Goal: Register for event/course

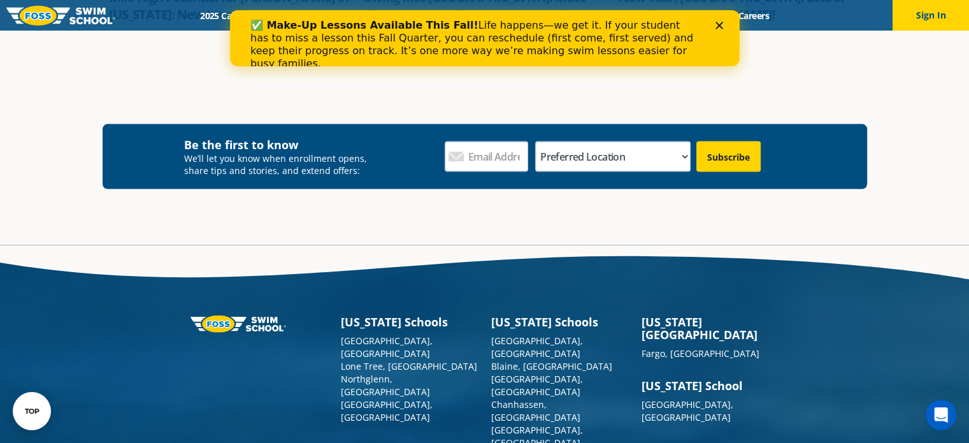
scroll to position [2843, 0]
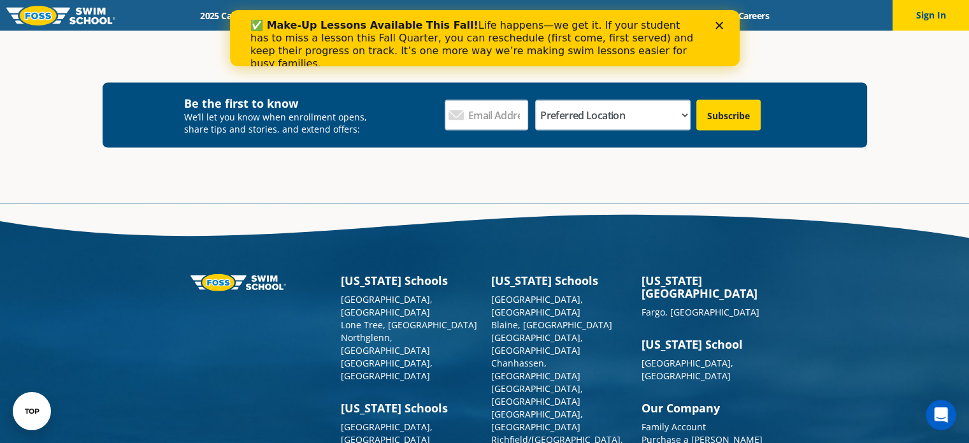
click at [718, 26] on polygon "Close" at bounding box center [719, 26] width 8 height 8
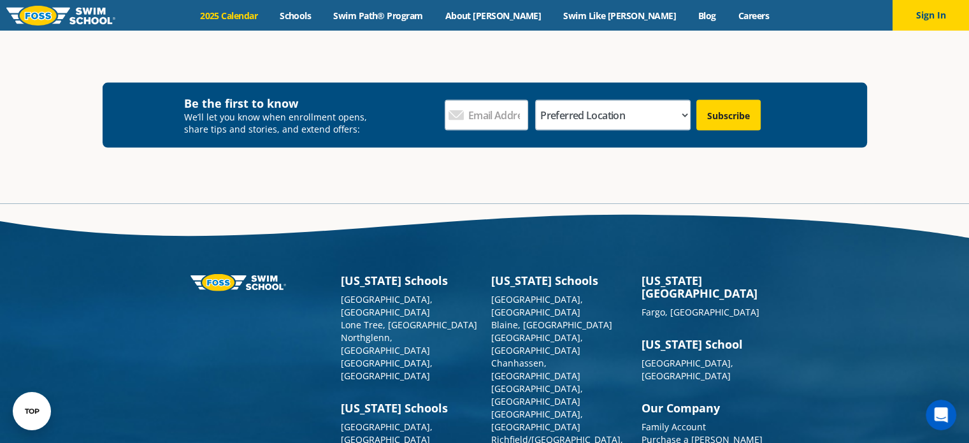
click at [269, 13] on link "2025 Calendar" at bounding box center [229, 16] width 80 height 12
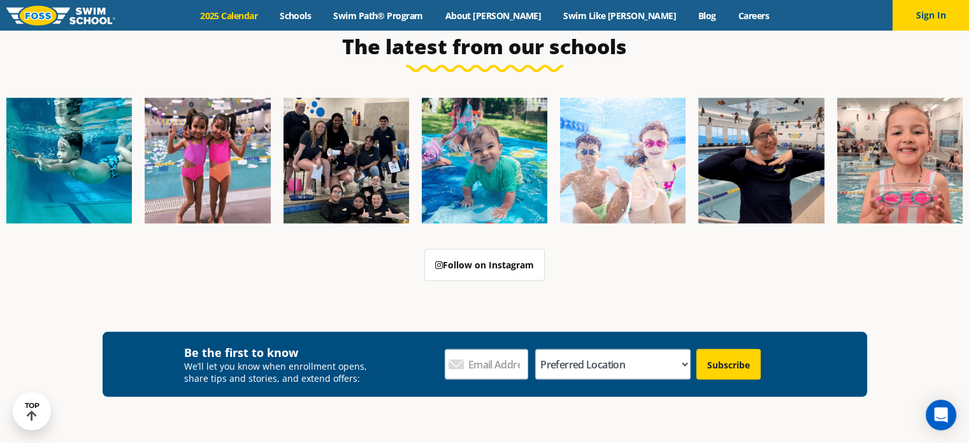
scroll to position [2357, 0]
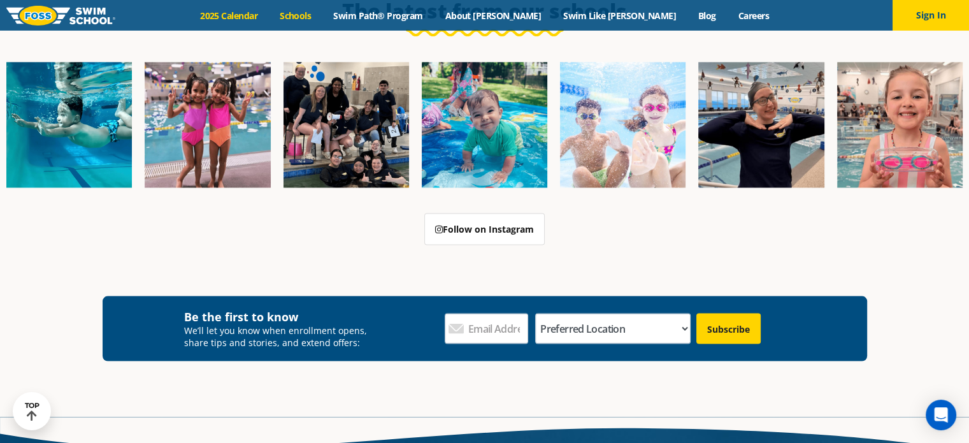
click at [322, 13] on link "Schools" at bounding box center [296, 16] width 54 height 12
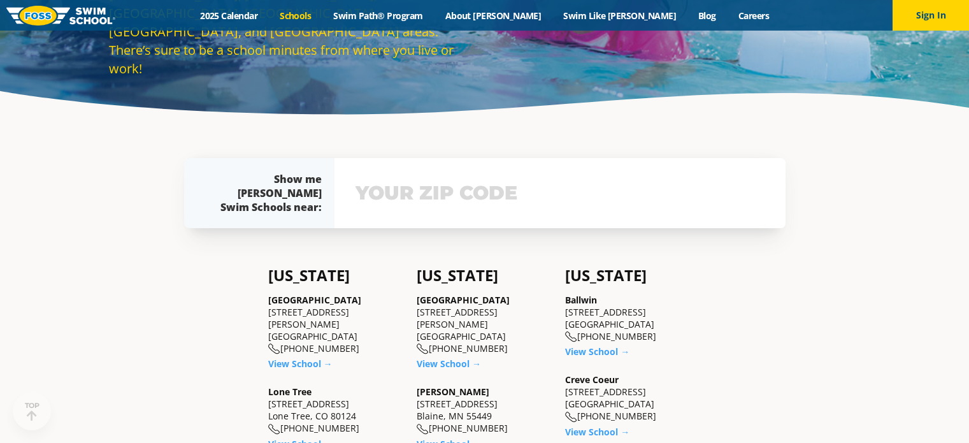
scroll to position [191, 0]
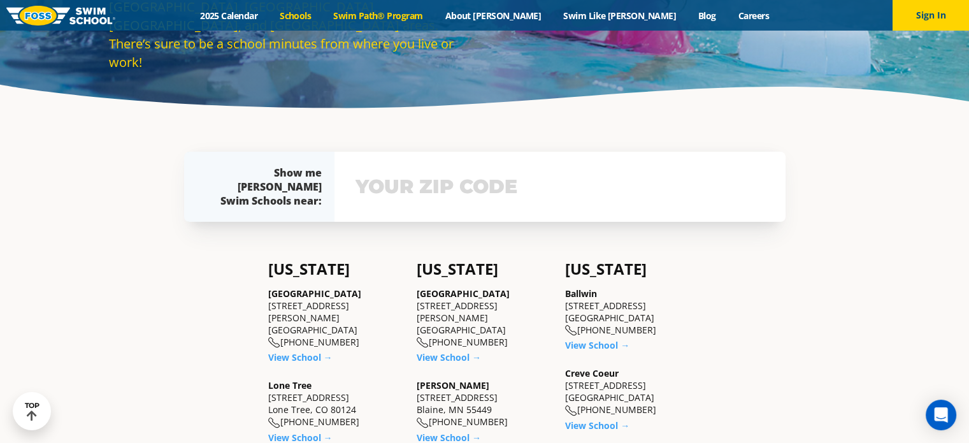
click at [411, 13] on link "Swim Path® Program" at bounding box center [377, 16] width 111 height 12
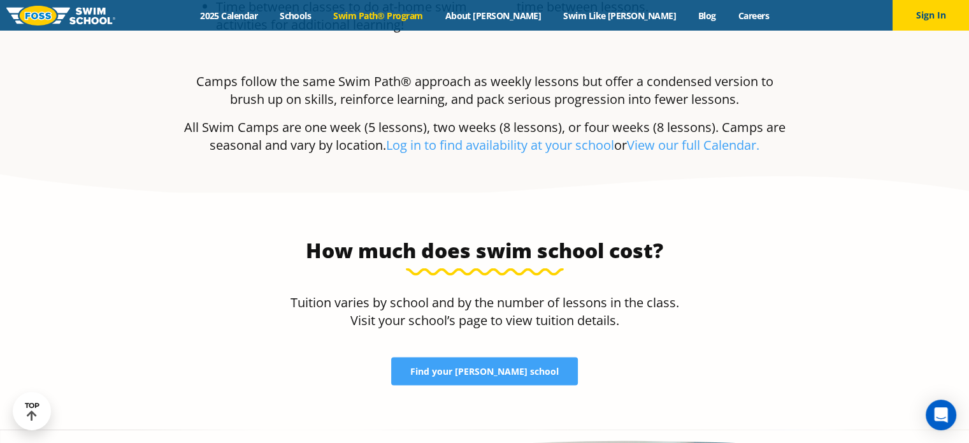
scroll to position [2522, 0]
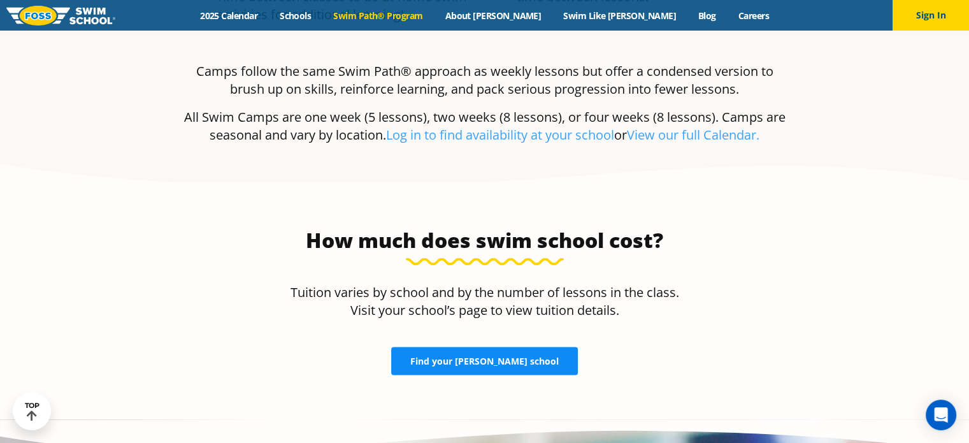
click at [480, 357] on span "Find your FOSS school" at bounding box center [484, 361] width 148 height 9
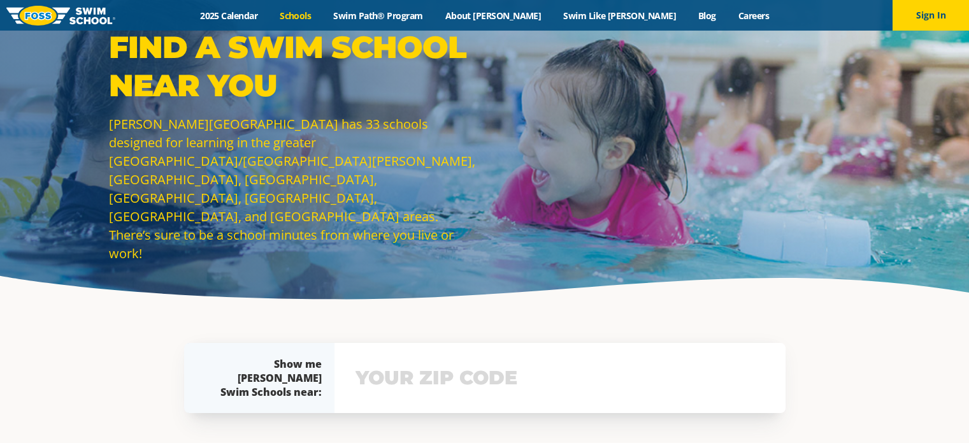
click at [466, 366] on input "text" at bounding box center [559, 377] width 415 height 37
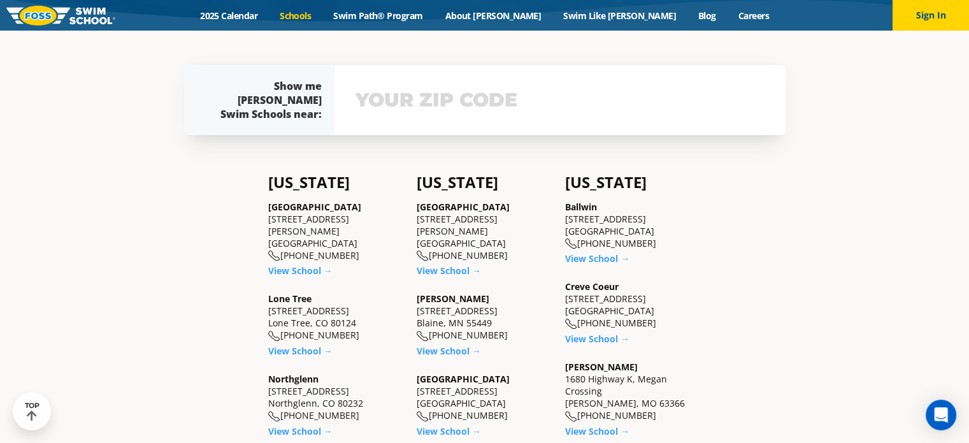
scroll to position [278, 0]
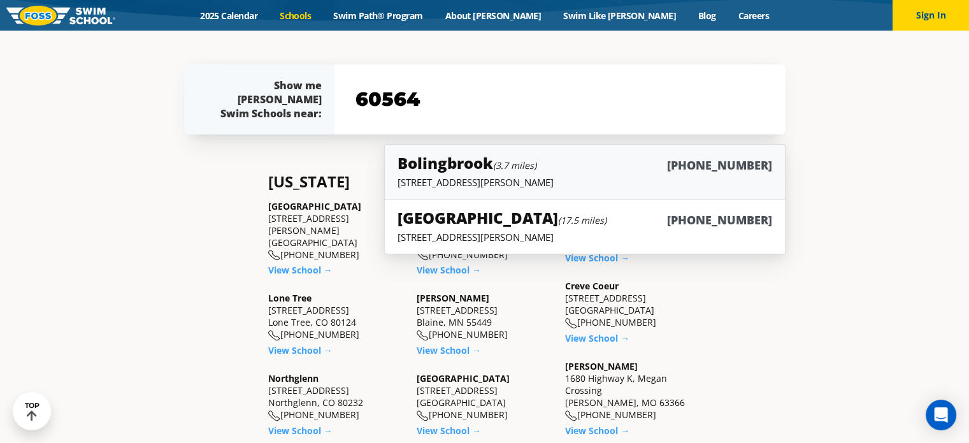
type input "60564"
click at [489, 170] on h5 "Bolingbrook (3.7 miles)" at bounding box center [467, 162] width 139 height 21
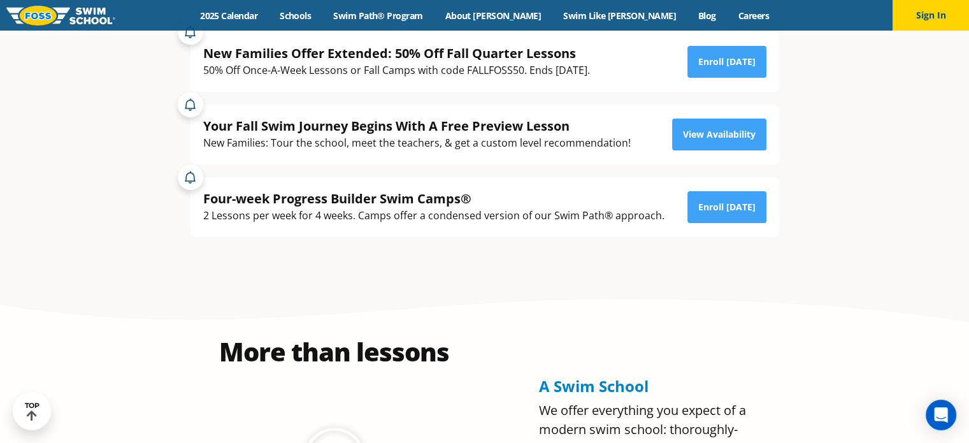
scroll to position [255, 0]
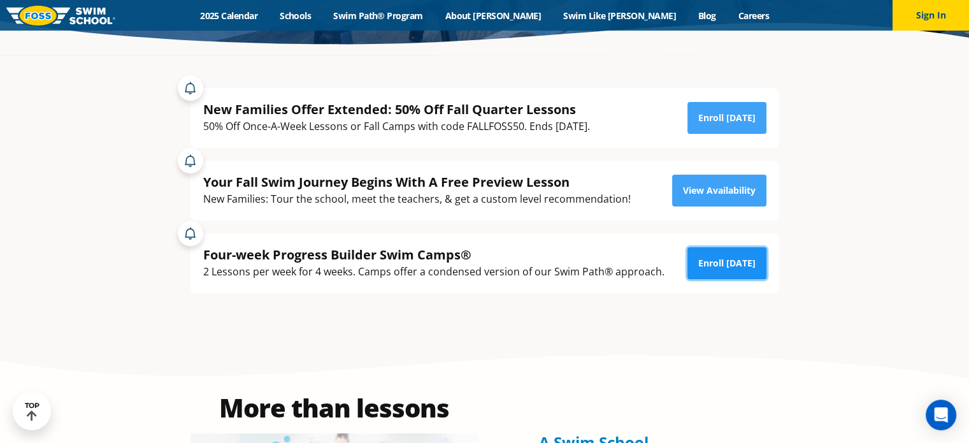
click at [740, 255] on link "Enroll Today" at bounding box center [726, 263] width 79 height 32
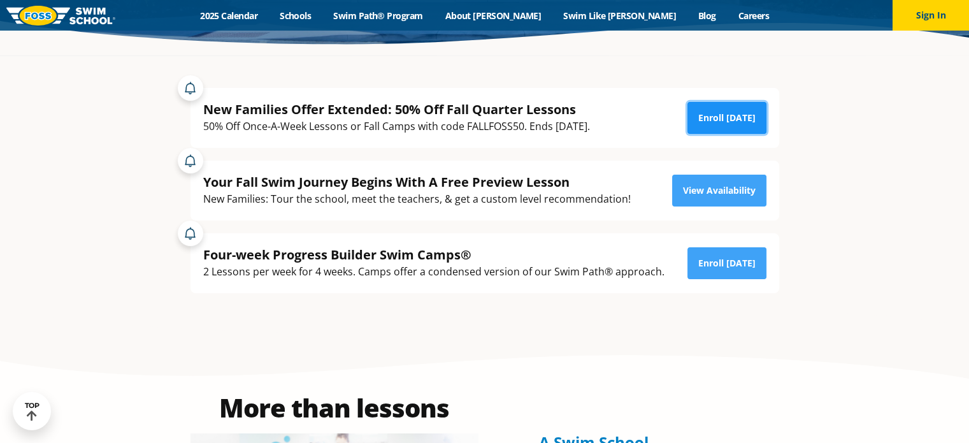
click at [717, 125] on link "Enroll Today" at bounding box center [726, 118] width 79 height 32
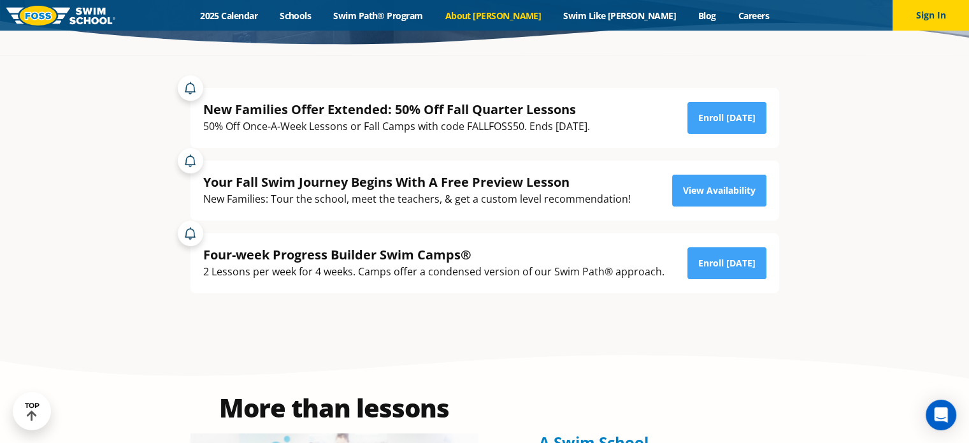
click at [526, 11] on link "About [PERSON_NAME]" at bounding box center [493, 16] width 118 height 12
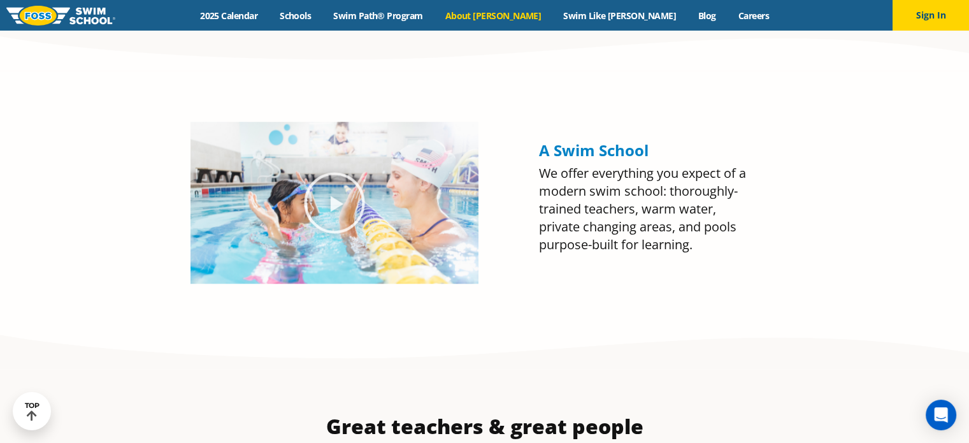
scroll to position [1338, 0]
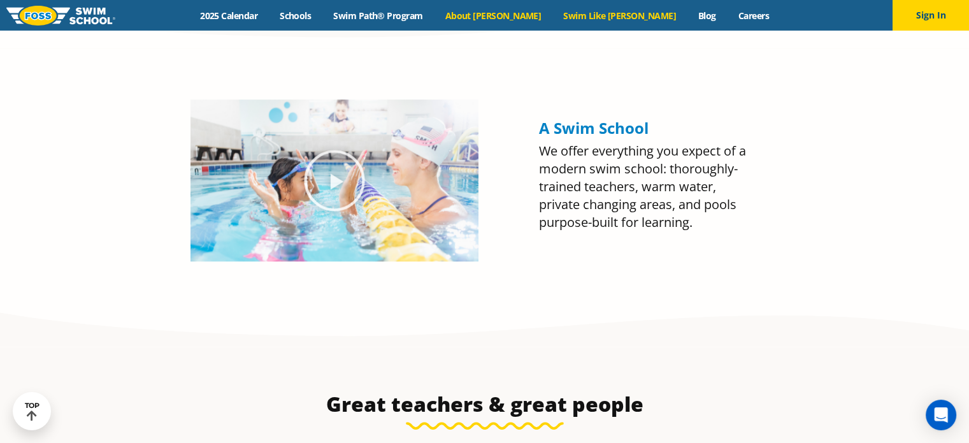
click at [591, 15] on link "Swim Like [PERSON_NAME]" at bounding box center [619, 16] width 135 height 12
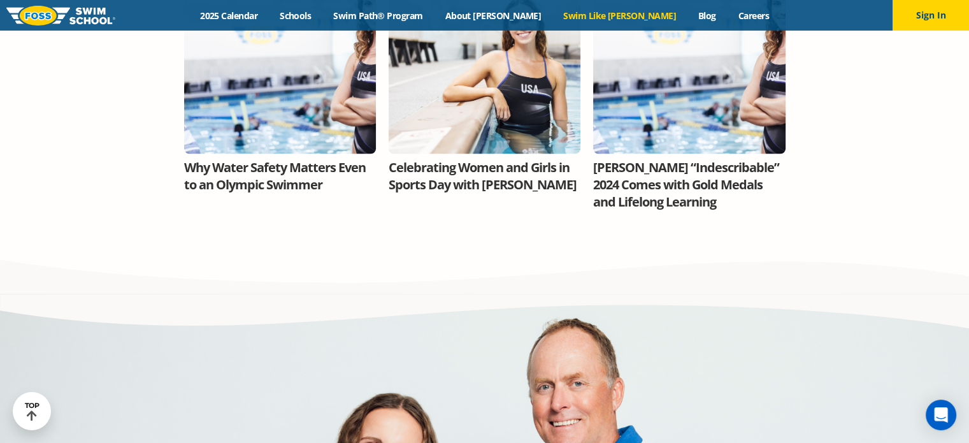
scroll to position [1338, 0]
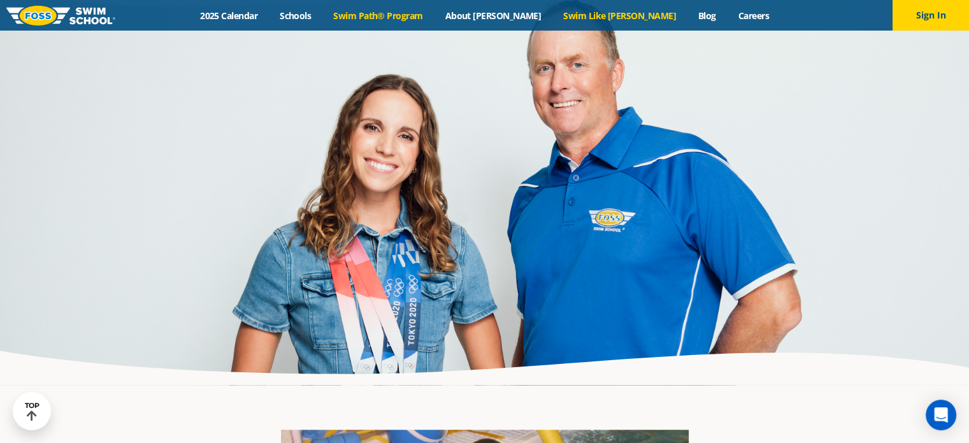
click at [429, 18] on link "Swim Path® Program" at bounding box center [377, 16] width 111 height 12
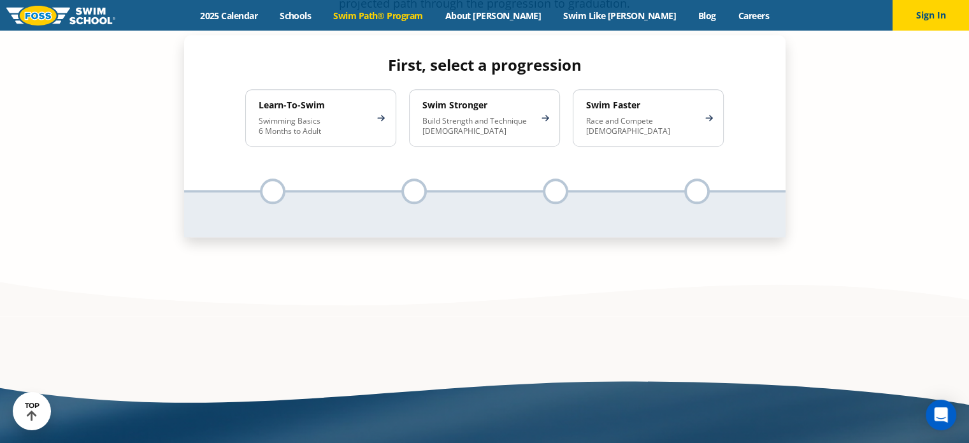
scroll to position [1338, 0]
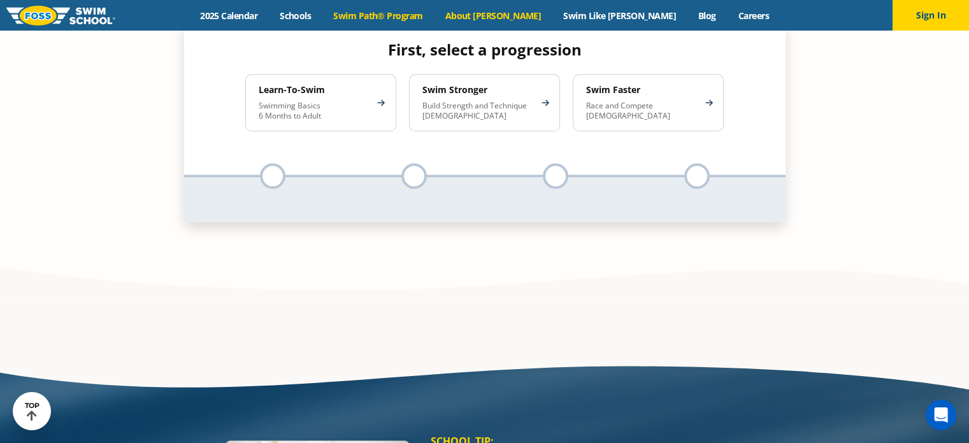
click at [506, 16] on link "About [PERSON_NAME]" at bounding box center [493, 16] width 118 height 12
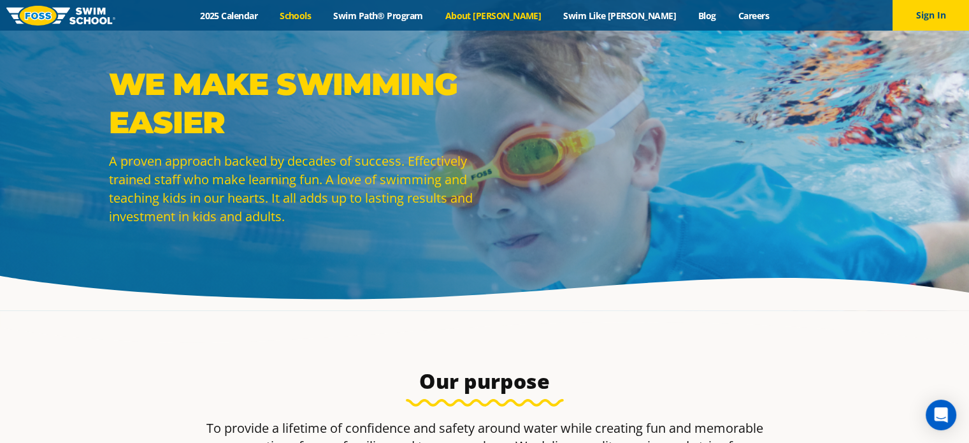
click at [322, 19] on link "Schools" at bounding box center [296, 16] width 54 height 12
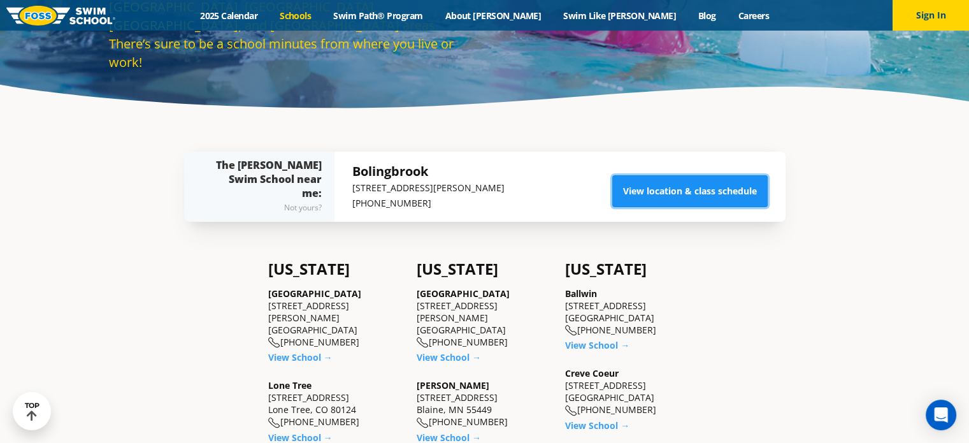
click at [672, 188] on link "View location & class schedule" at bounding box center [689, 191] width 155 height 32
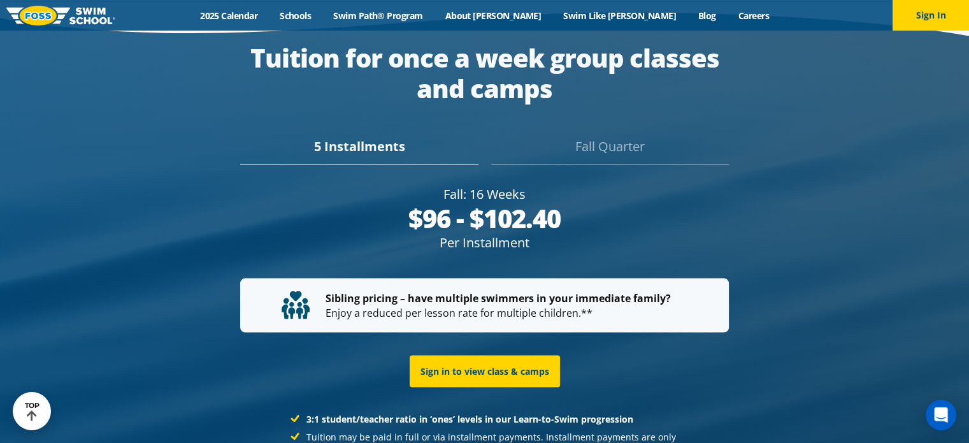
scroll to position [2314, 0]
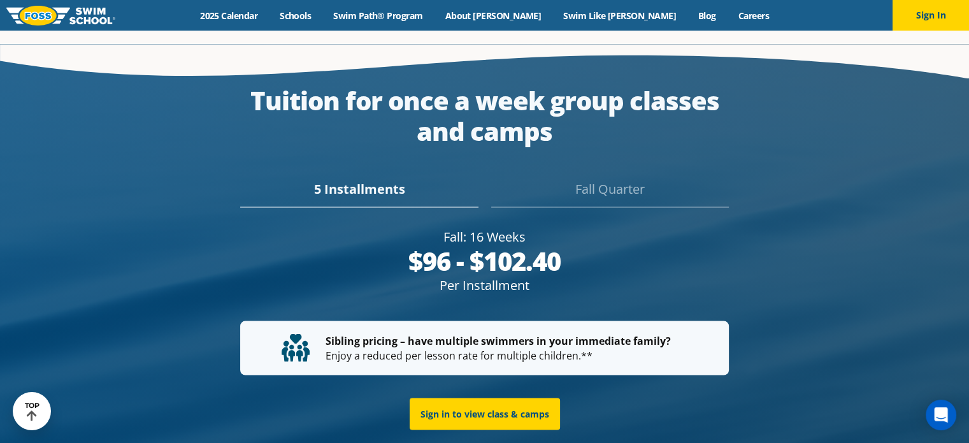
click at [606, 179] on div "Fall Quarter" at bounding box center [610, 193] width 238 height 28
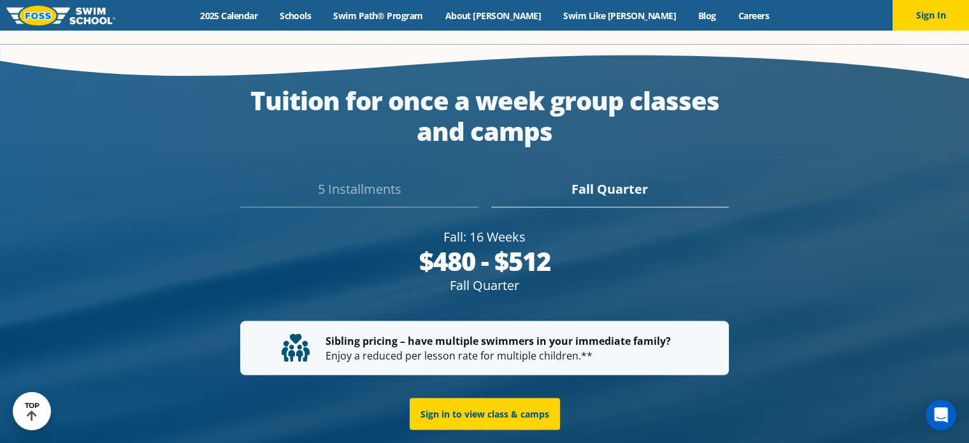
scroll to position [2297, 0]
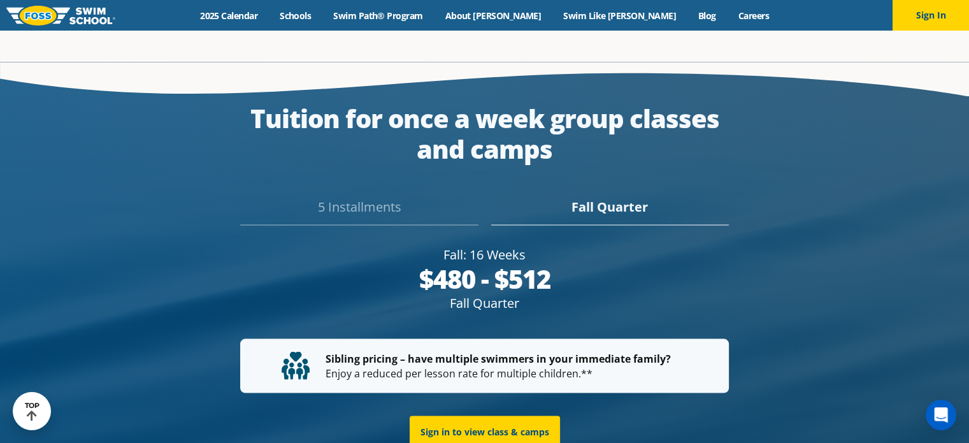
click at [382, 197] on div "5 Installments" at bounding box center [359, 211] width 238 height 28
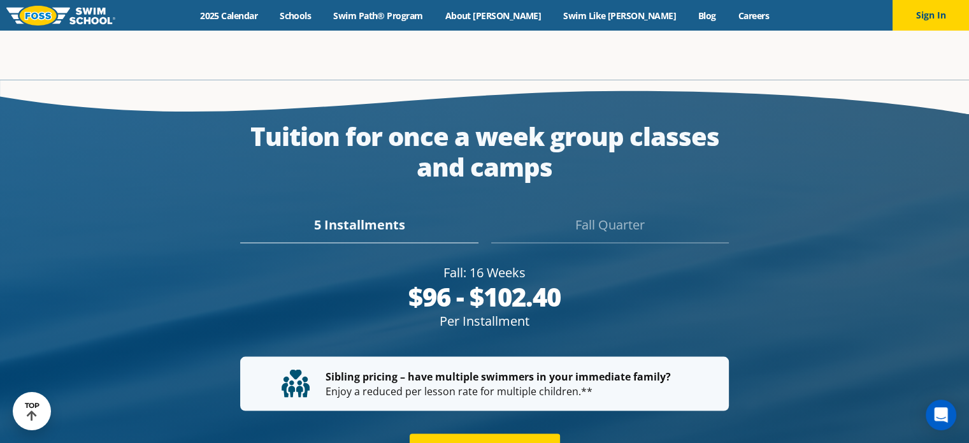
scroll to position [2332, 0]
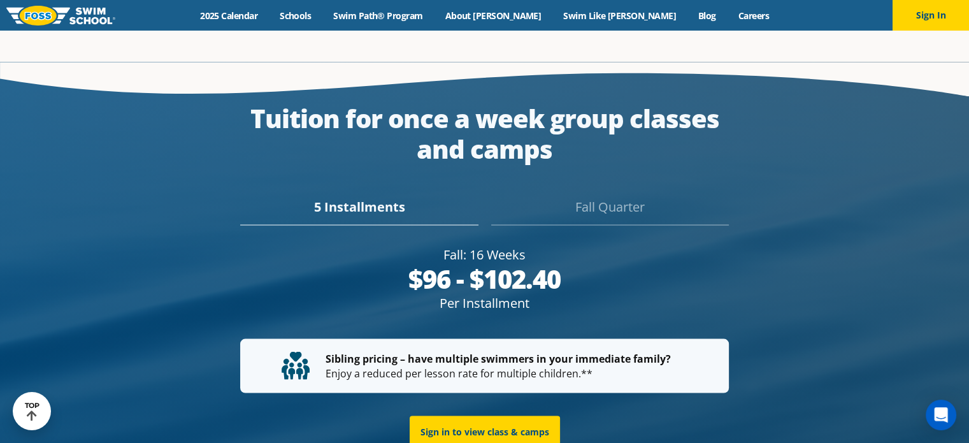
click at [614, 197] on div "Fall Quarter" at bounding box center [610, 211] width 238 height 28
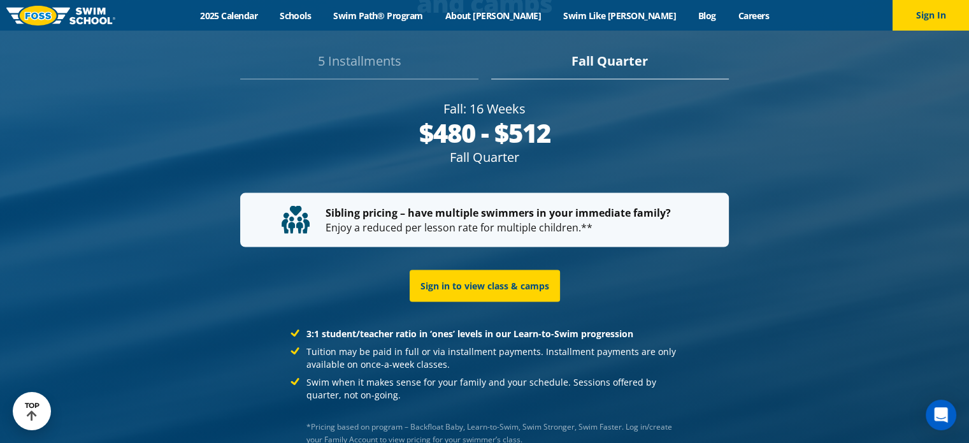
scroll to position [2424, 0]
